Goal: Information Seeking & Learning: Learn about a topic

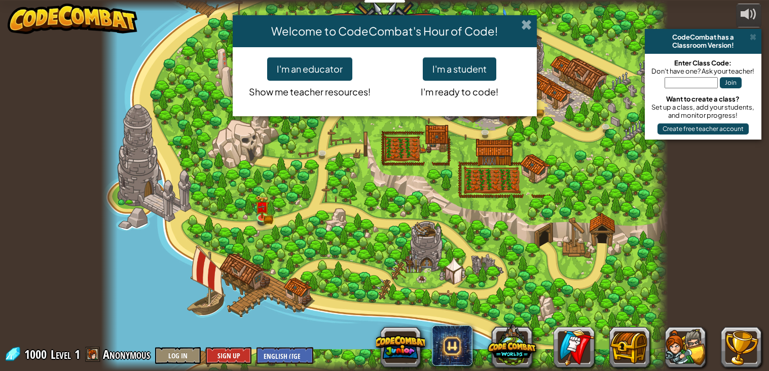
click at [526, 22] on span at bounding box center [526, 24] width 11 height 11
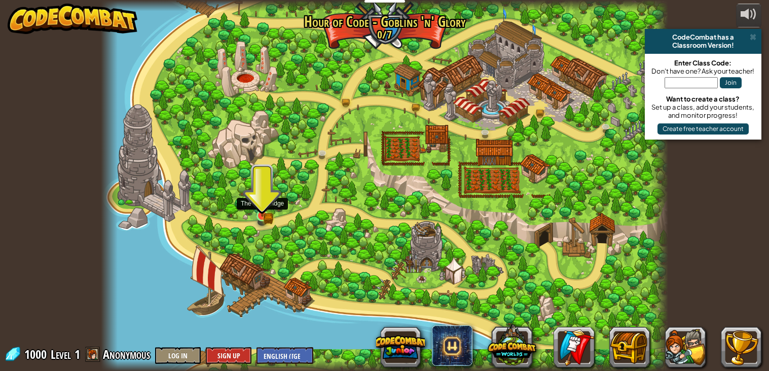
click at [264, 212] on img at bounding box center [263, 201] width 14 height 31
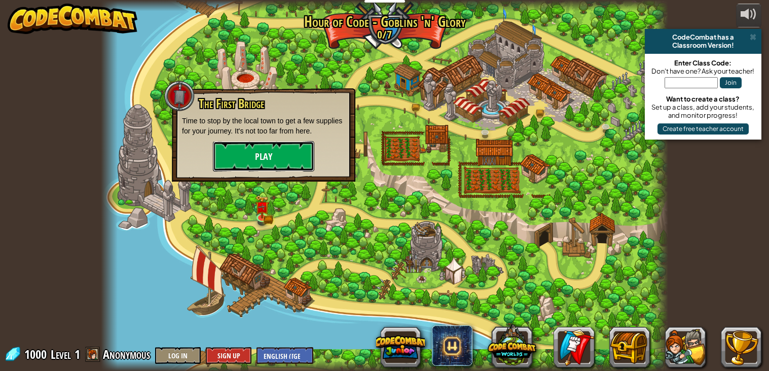
click at [279, 151] on button "Play" at bounding box center [263, 156] width 101 height 30
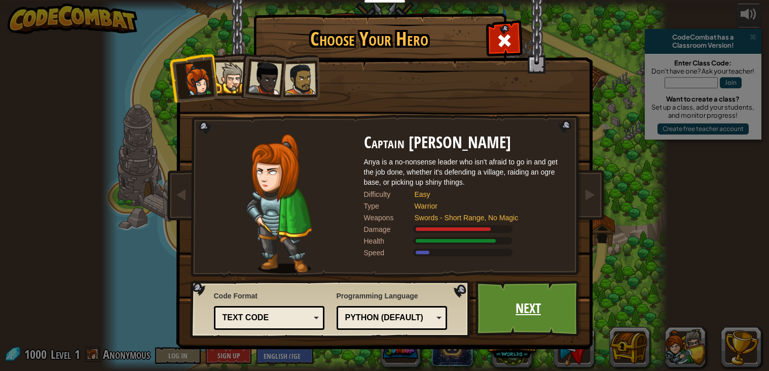
click at [539, 303] on link "Next" at bounding box center [529, 308] width 106 height 56
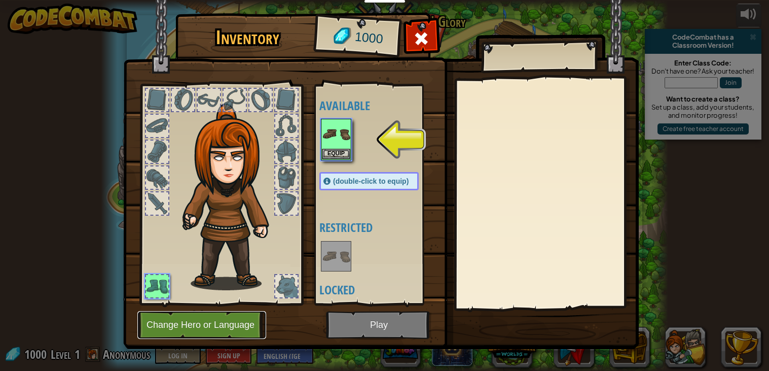
click at [233, 316] on button "Change Hero or Language" at bounding box center [201, 325] width 129 height 28
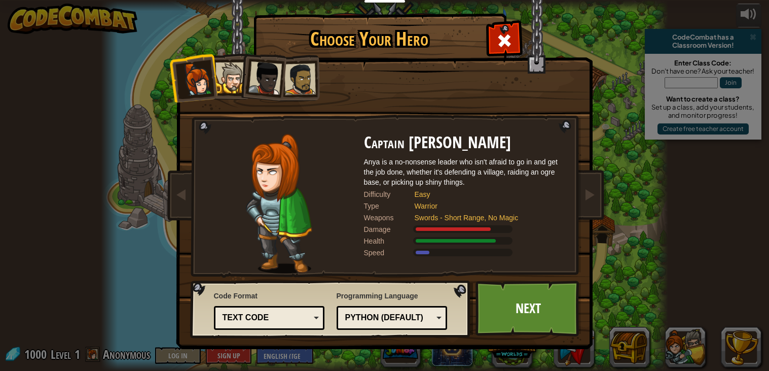
click at [237, 85] on div at bounding box center [231, 77] width 31 height 31
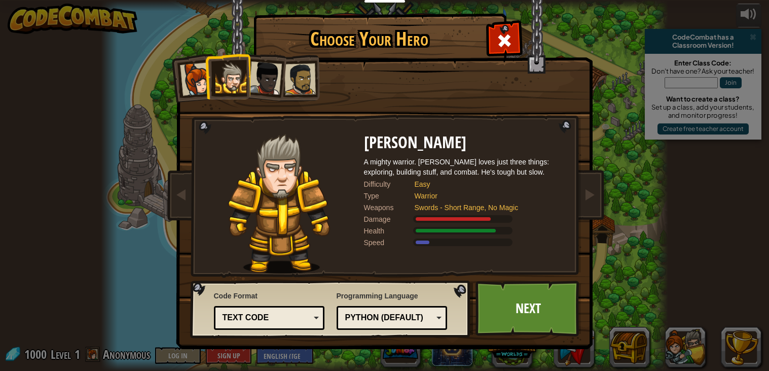
click at [275, 79] on div at bounding box center [265, 77] width 33 height 33
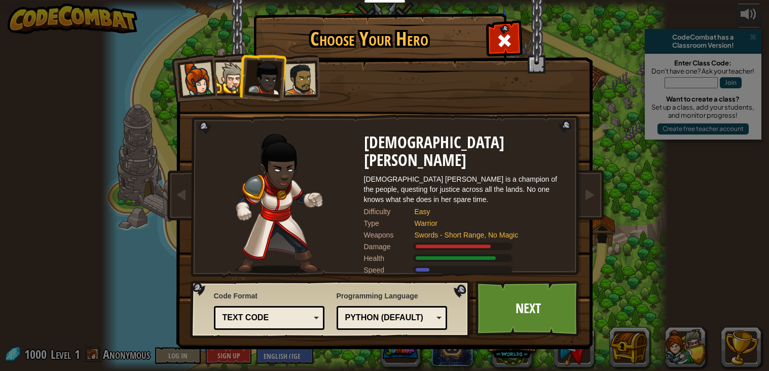
click at [300, 79] on div at bounding box center [299, 78] width 31 height 31
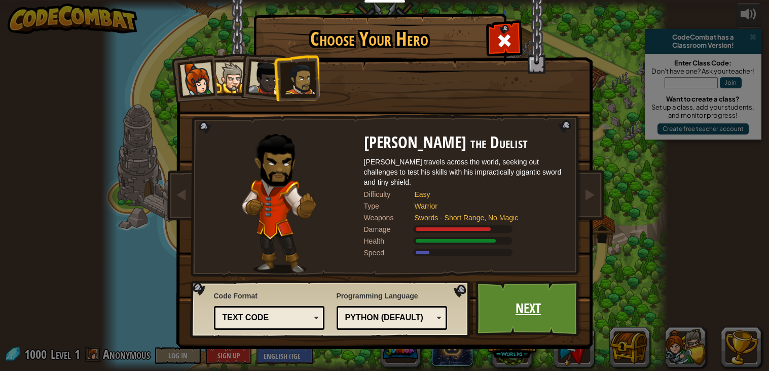
click at [548, 305] on link "Next" at bounding box center [529, 308] width 106 height 56
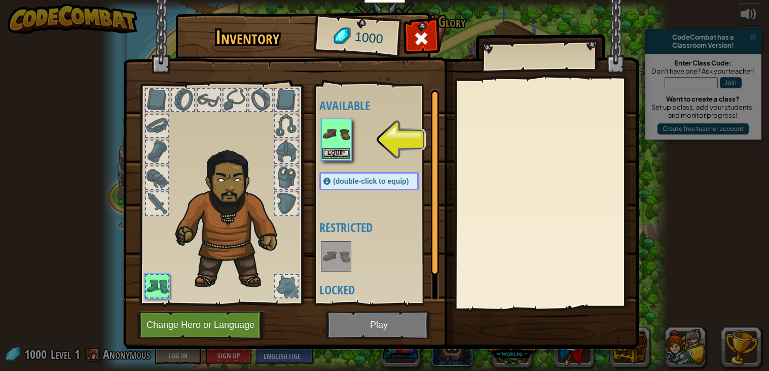
click at [324, 136] on img at bounding box center [336, 134] width 28 height 28
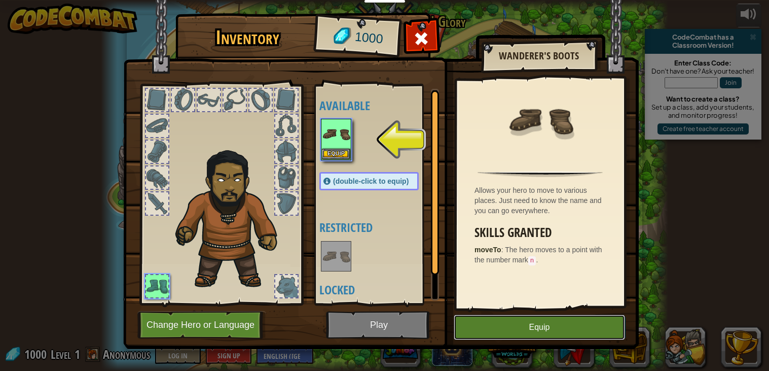
click at [498, 321] on button "Equip" at bounding box center [539, 326] width 171 height 25
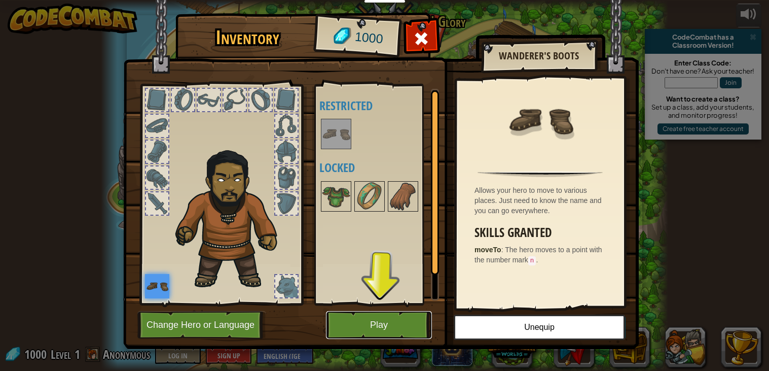
click at [404, 324] on button "Play" at bounding box center [379, 325] width 106 height 28
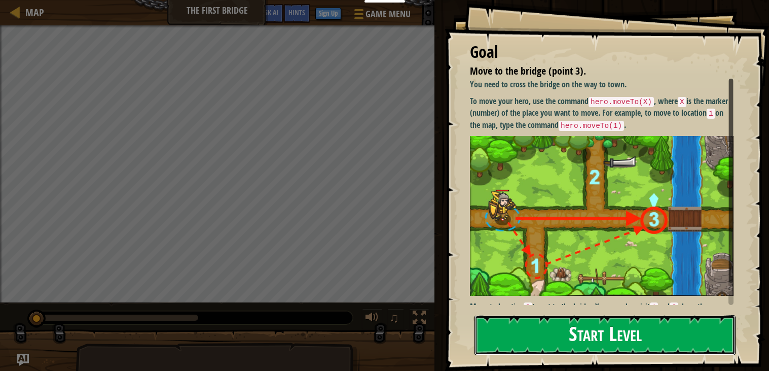
click at [617, 329] on button "Start Level" at bounding box center [605, 335] width 261 height 40
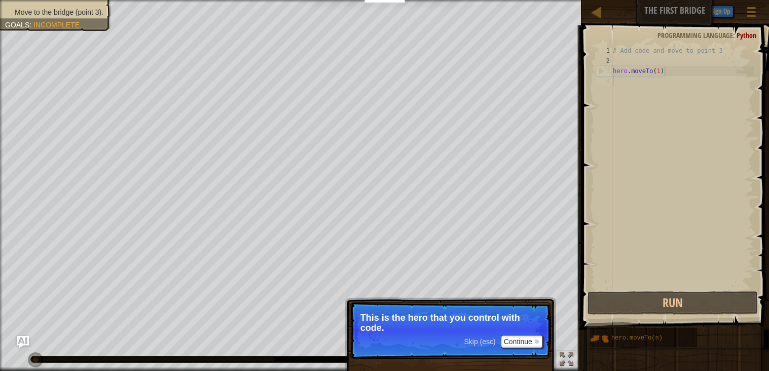
click at [518, 348] on p "Skip (esc) Continue This is the hero that you control with code." at bounding box center [450, 330] width 201 height 57
click at [512, 339] on button "Continue" at bounding box center [522, 341] width 42 height 13
click at [516, 344] on button "Continue" at bounding box center [522, 342] width 42 height 13
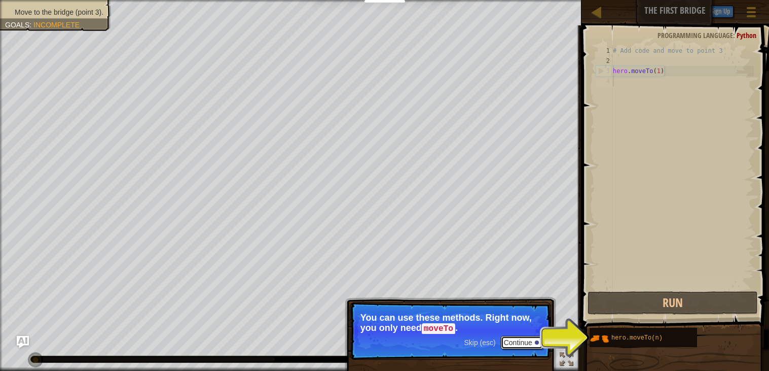
click at [514, 338] on button "Continue" at bounding box center [522, 342] width 42 height 13
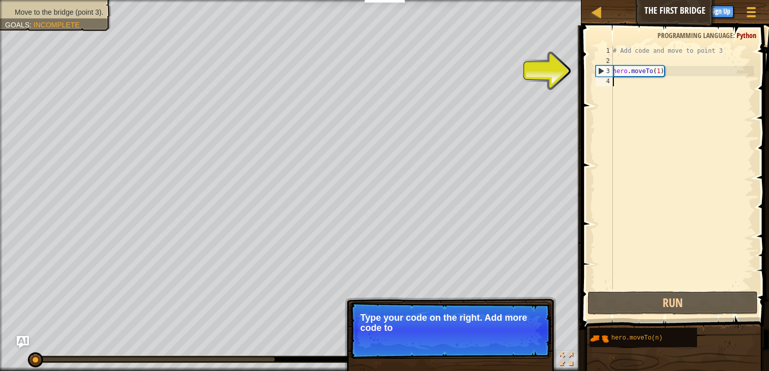
click at [514, 338] on p "Skip (esc) Continue Type your code on the right. Add more code to" at bounding box center [450, 330] width 201 height 57
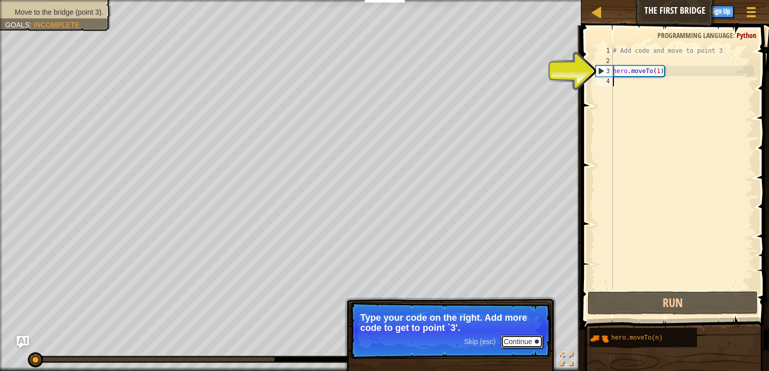
click at [529, 344] on button "Continue" at bounding box center [522, 341] width 42 height 13
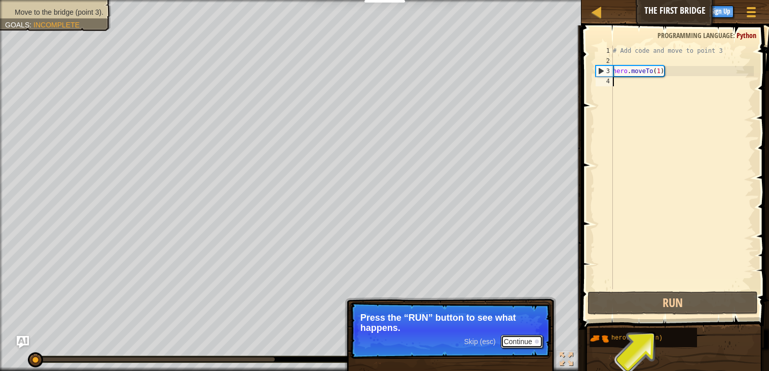
click at [529, 344] on button "Continue" at bounding box center [522, 341] width 42 height 13
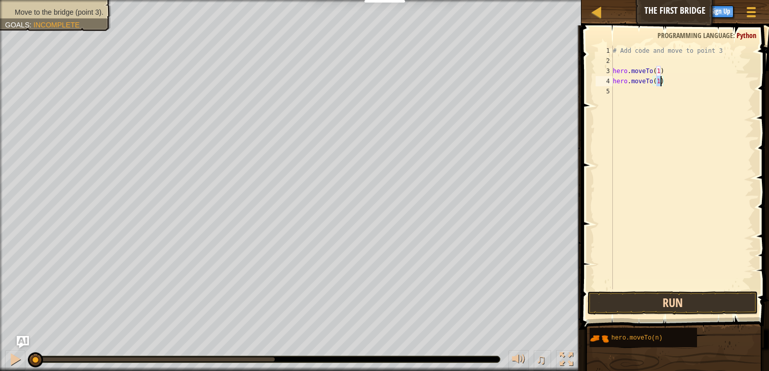
type textarea "hero.moveTo(1)"
click at [660, 303] on button "Run" at bounding box center [673, 302] width 170 height 23
